Goal: Find specific page/section: Find specific page/section

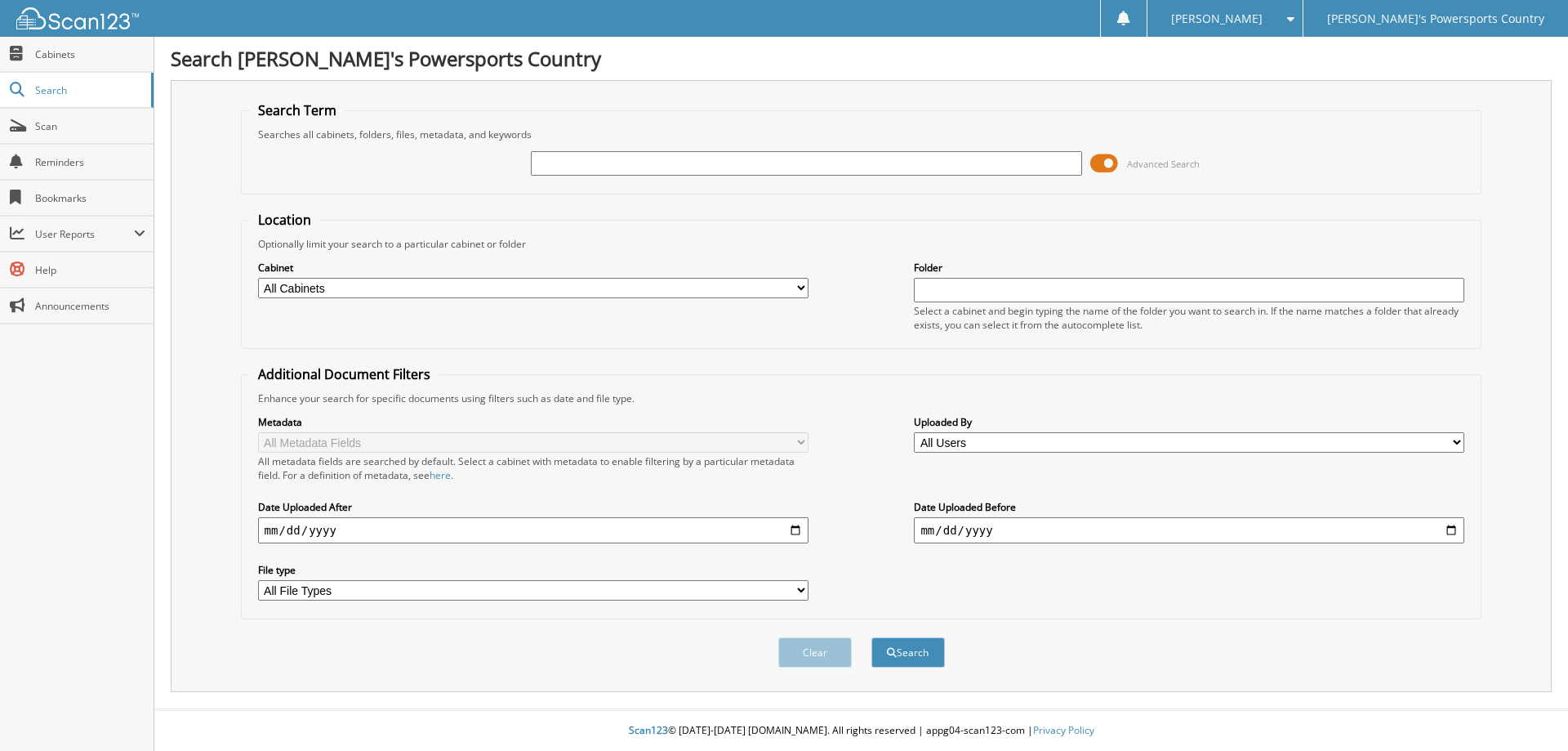
click at [734, 152] on input "text" at bounding box center [807, 163] width 551 height 25
type input "162137"
click at [872, 638] on button "Search" at bounding box center [908, 653] width 74 height 31
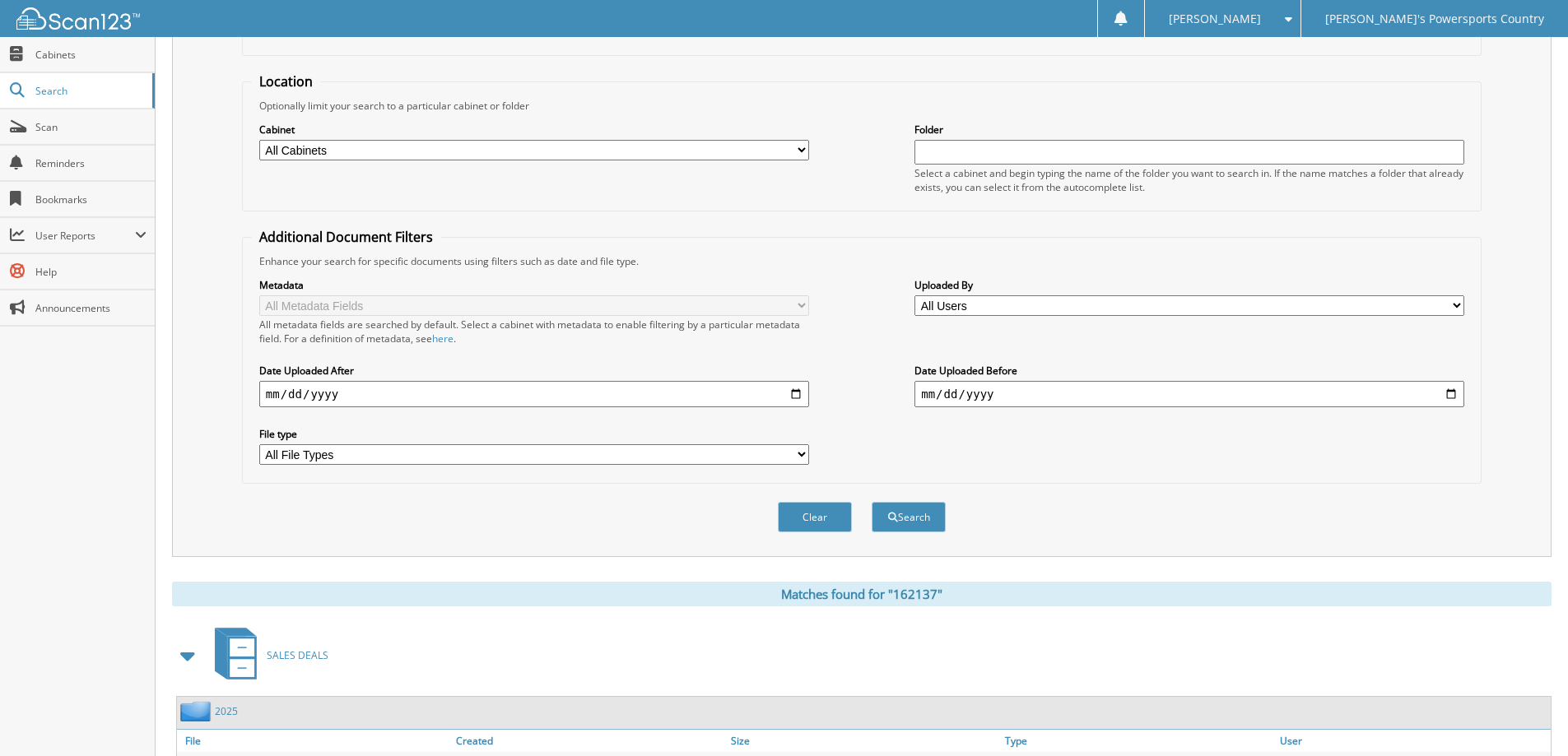
scroll to position [269, 0]
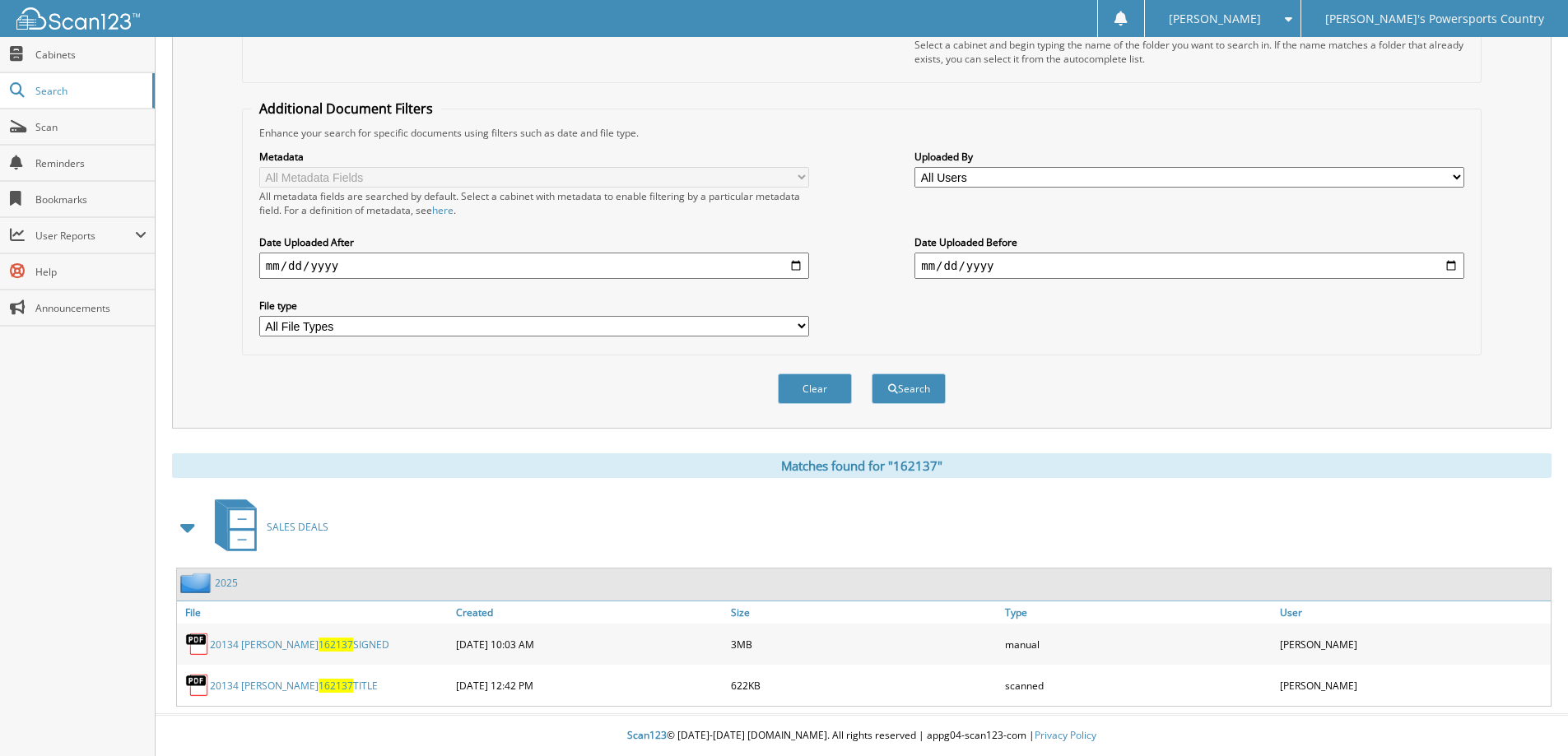
click at [312, 686] on link "20134 HART 162137 TITLE" at bounding box center [293, 686] width 168 height 14
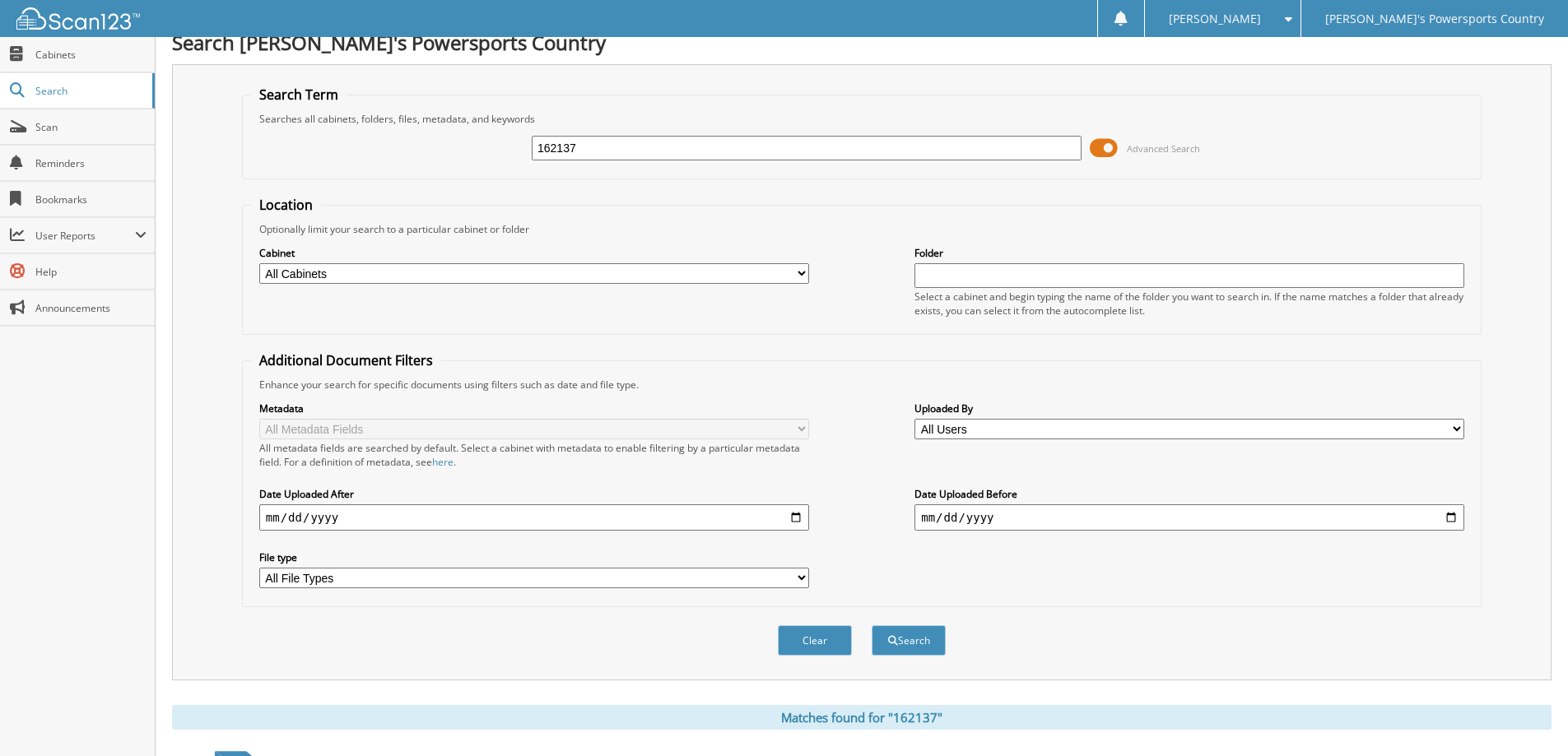
scroll to position [0, 0]
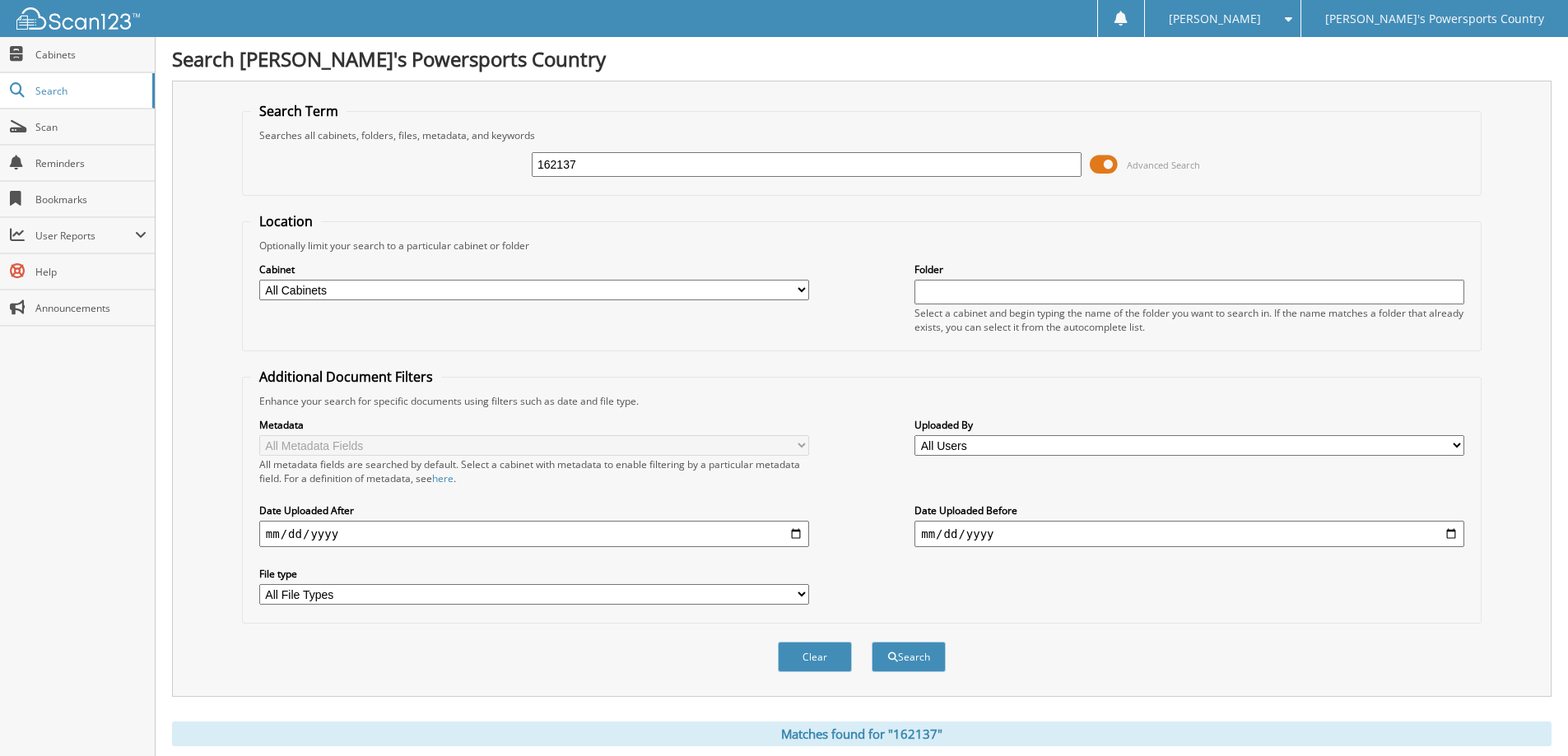
click at [577, 167] on input "162137" at bounding box center [806, 164] width 550 height 25
type input "003133"
click at [871, 642] on button "Search" at bounding box center [908, 657] width 74 height 31
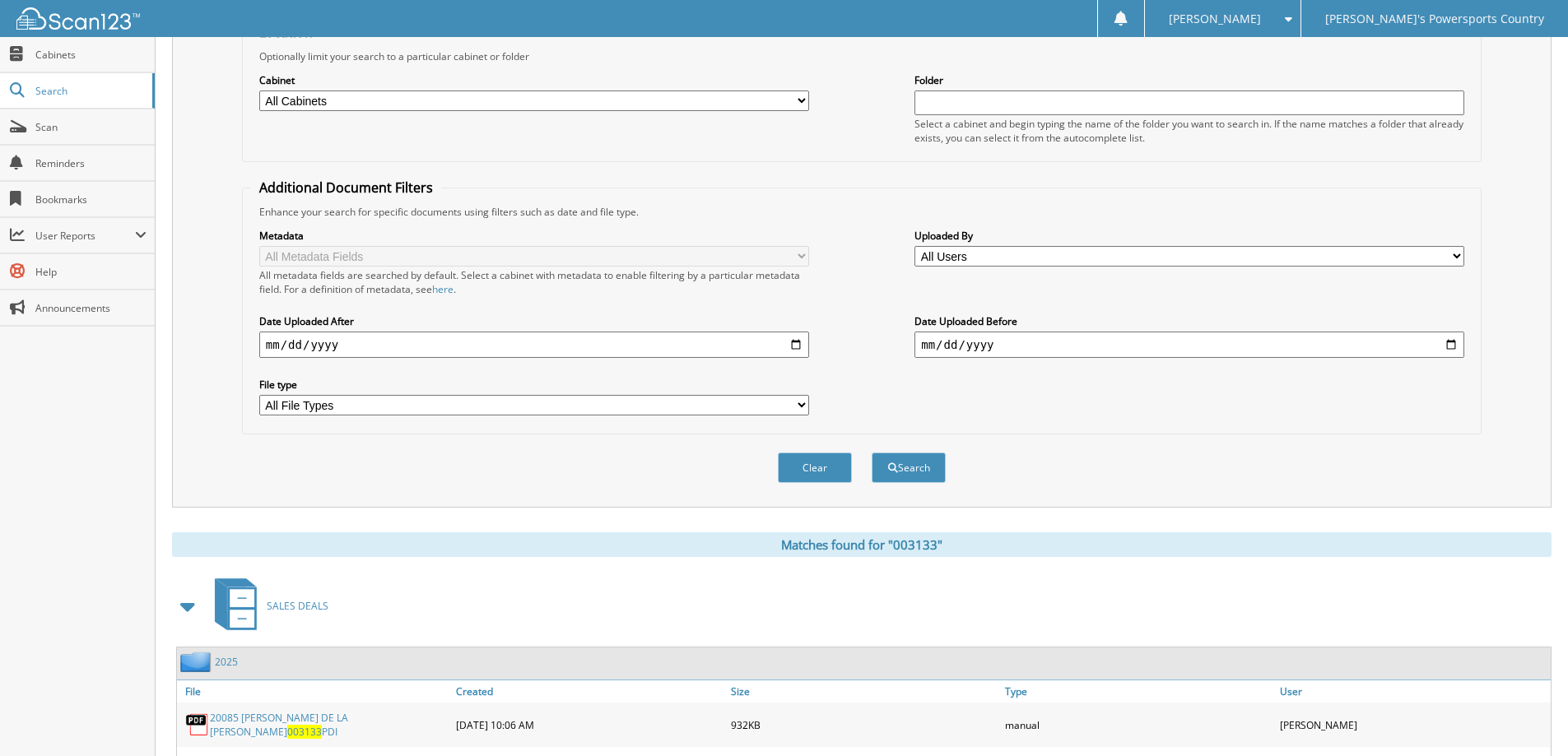
scroll to position [310, 0]
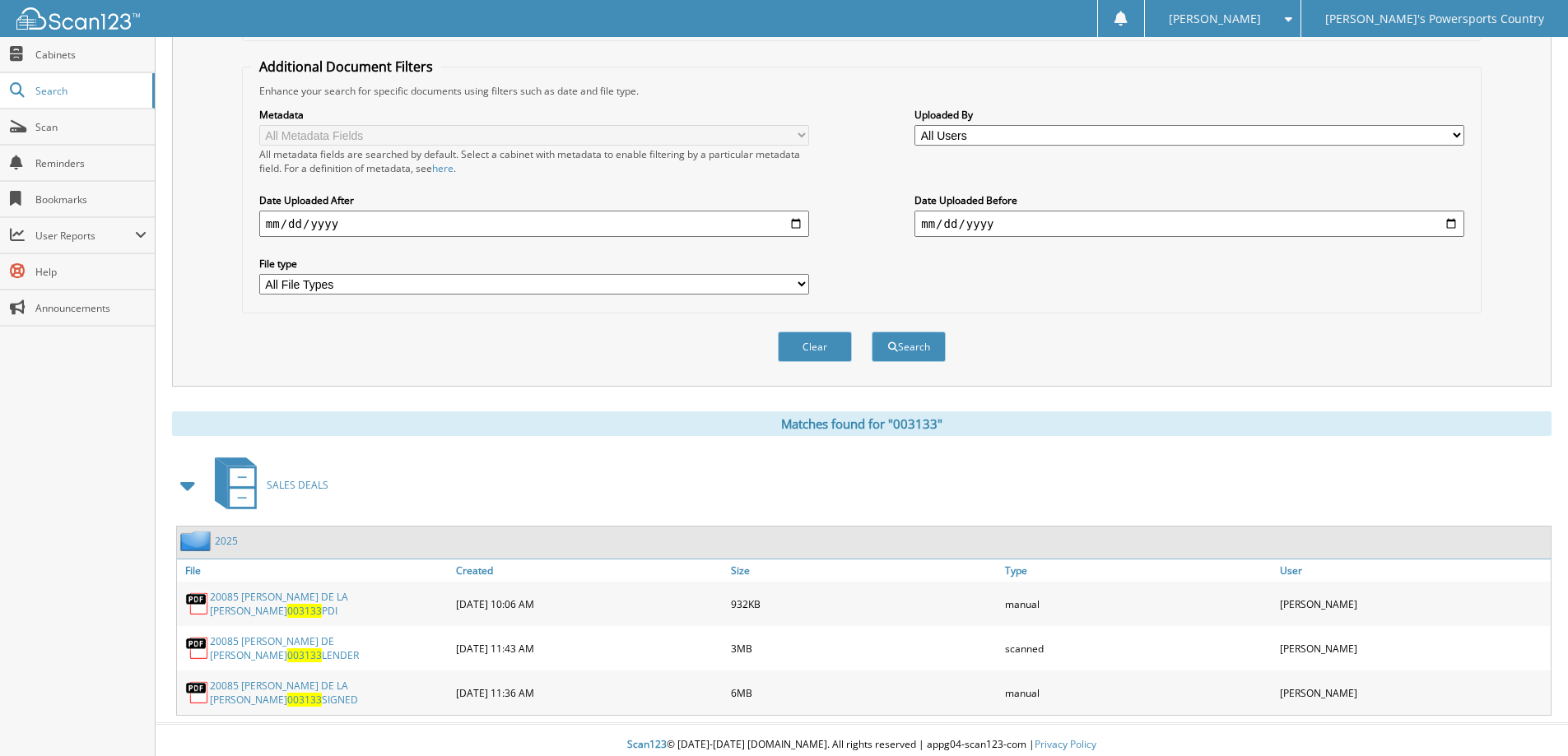
click at [321, 684] on link "20085 [PERSON_NAME] DE LA [PERSON_NAME] 003133 SIGNED" at bounding box center [329, 693] width 238 height 28
click at [70, 133] on span "Scan" at bounding box center [91, 127] width 111 height 14
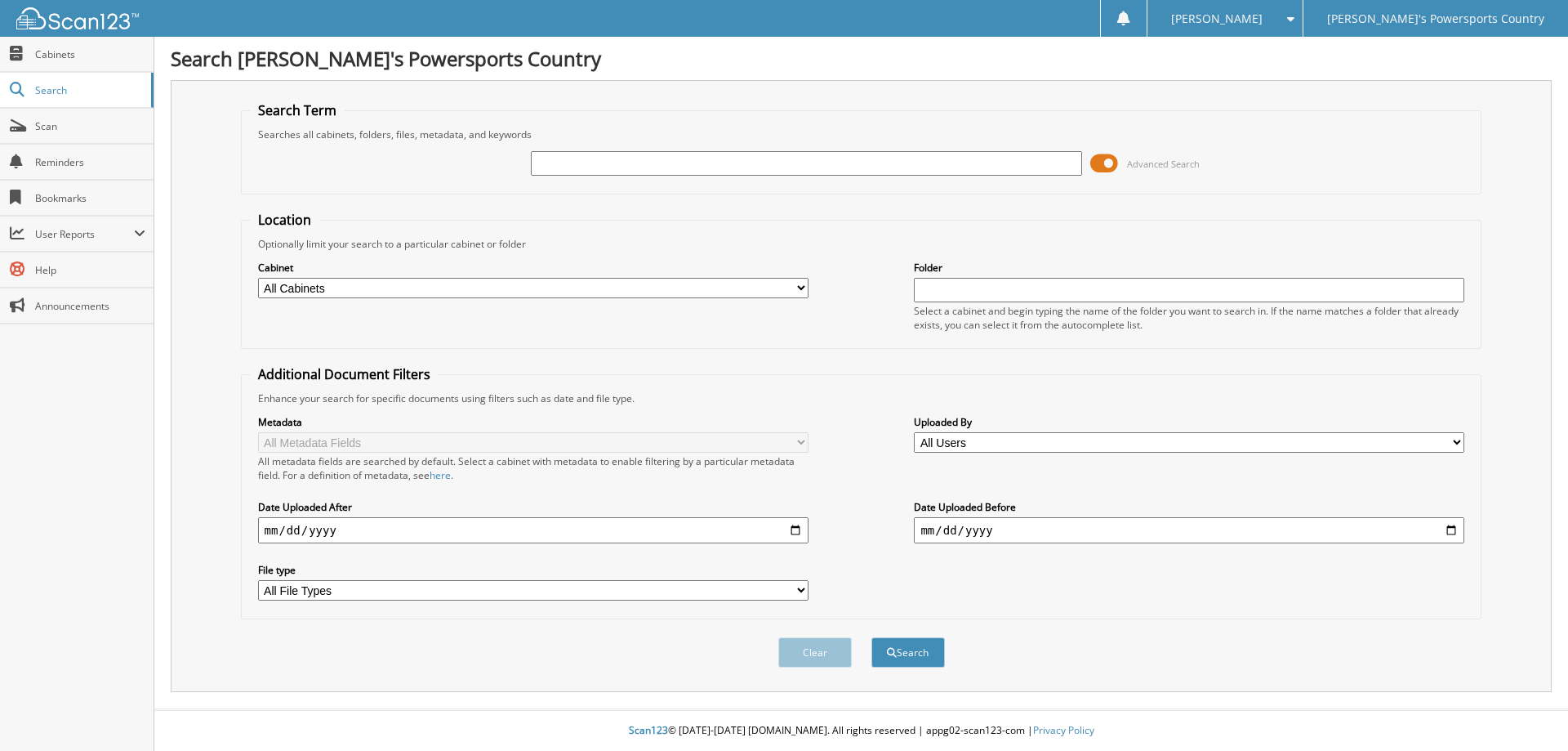
click at [667, 160] on input "text" at bounding box center [807, 163] width 551 height 25
type input "503194"
click at [872, 638] on button "Search" at bounding box center [908, 653] width 74 height 31
click at [592, 156] on input "text" at bounding box center [807, 163] width 551 height 25
type input "[PERSON_NAME]"
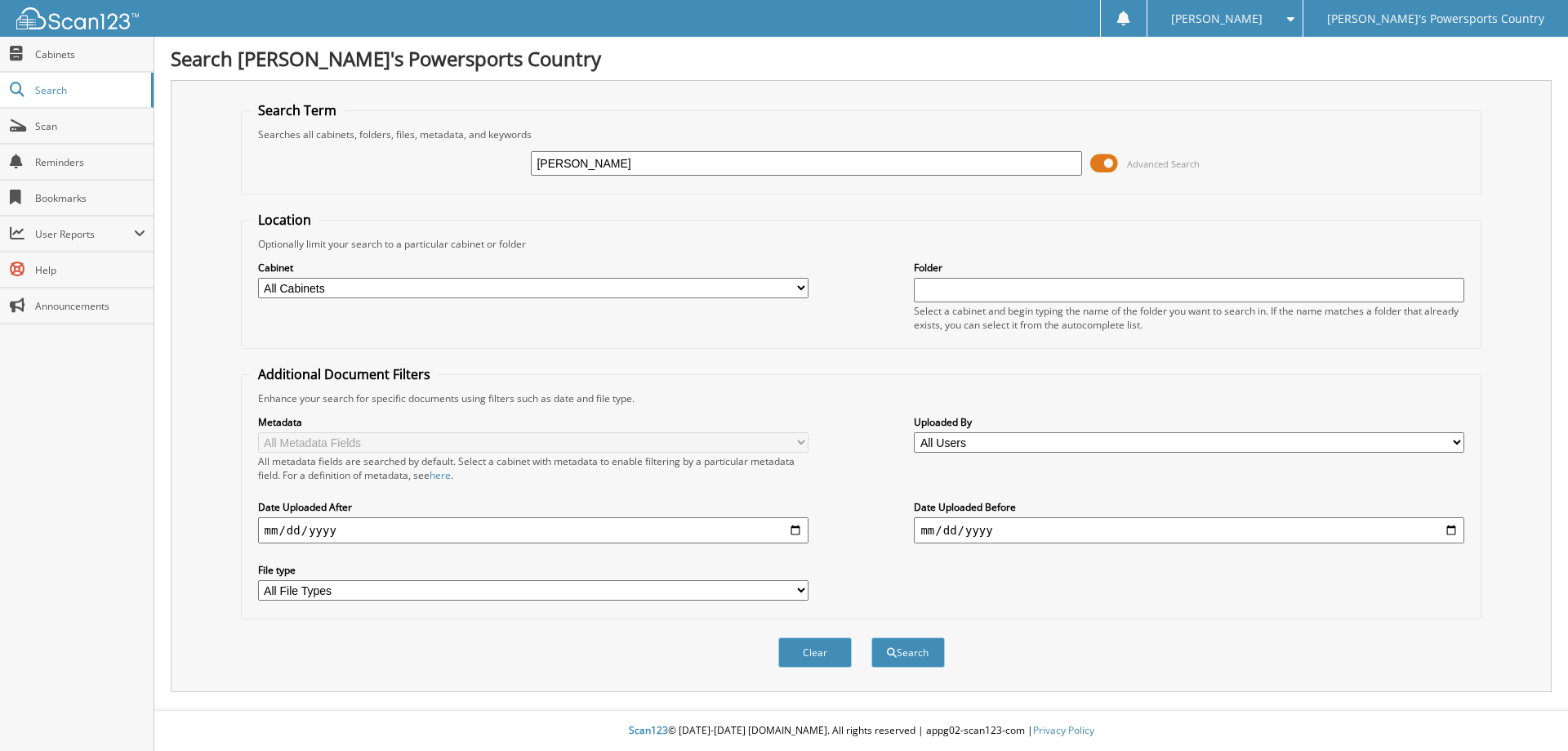
click at [872, 638] on button "Search" at bounding box center [908, 653] width 74 height 31
click at [594, 158] on input "text" at bounding box center [807, 163] width 551 height 25
type input "503194"
click at [872, 638] on button "Search" at bounding box center [908, 653] width 74 height 31
